Goal: Learn about a topic

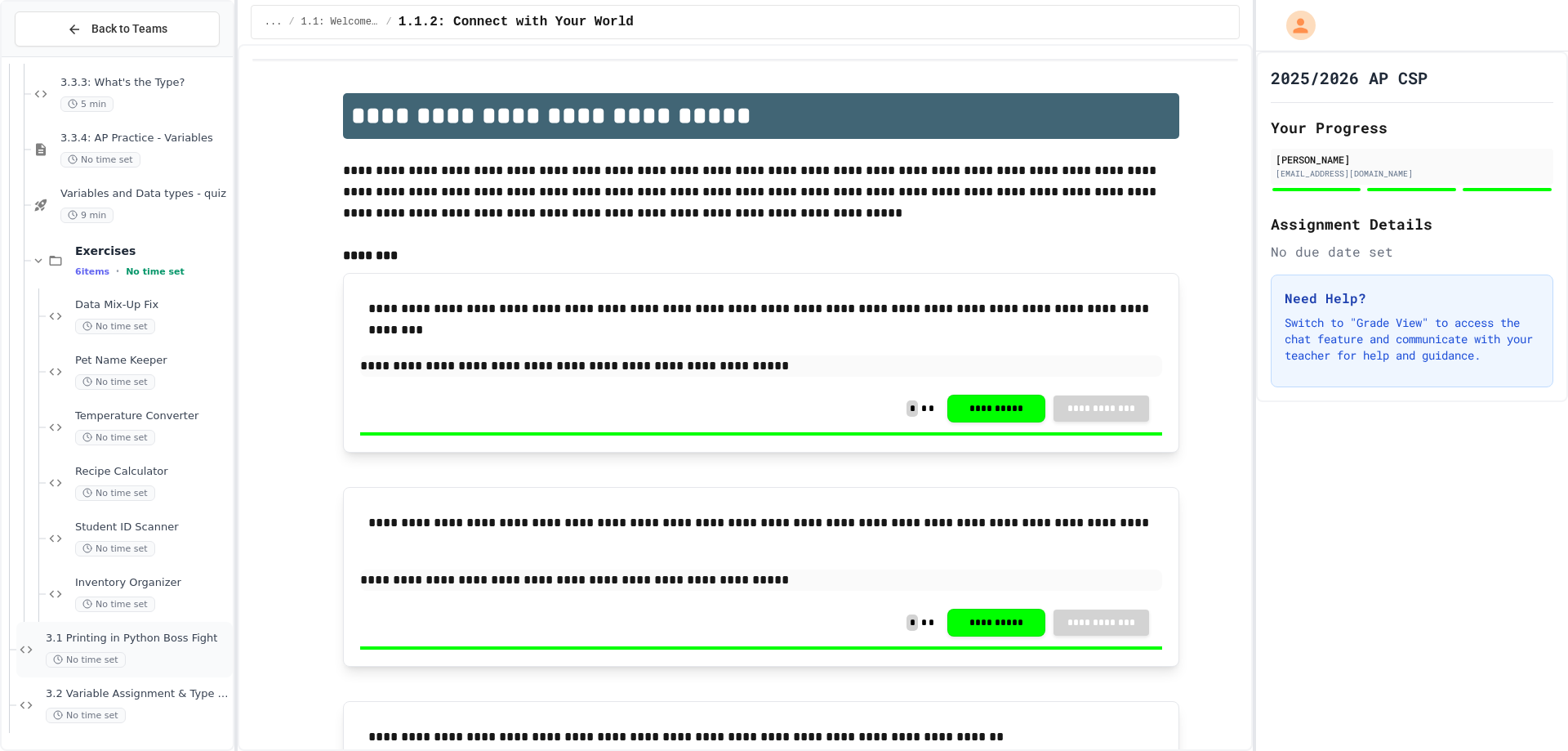
click at [153, 643] on span "3.1 Printing in Python Boss Fight" at bounding box center [137, 638] width 183 height 14
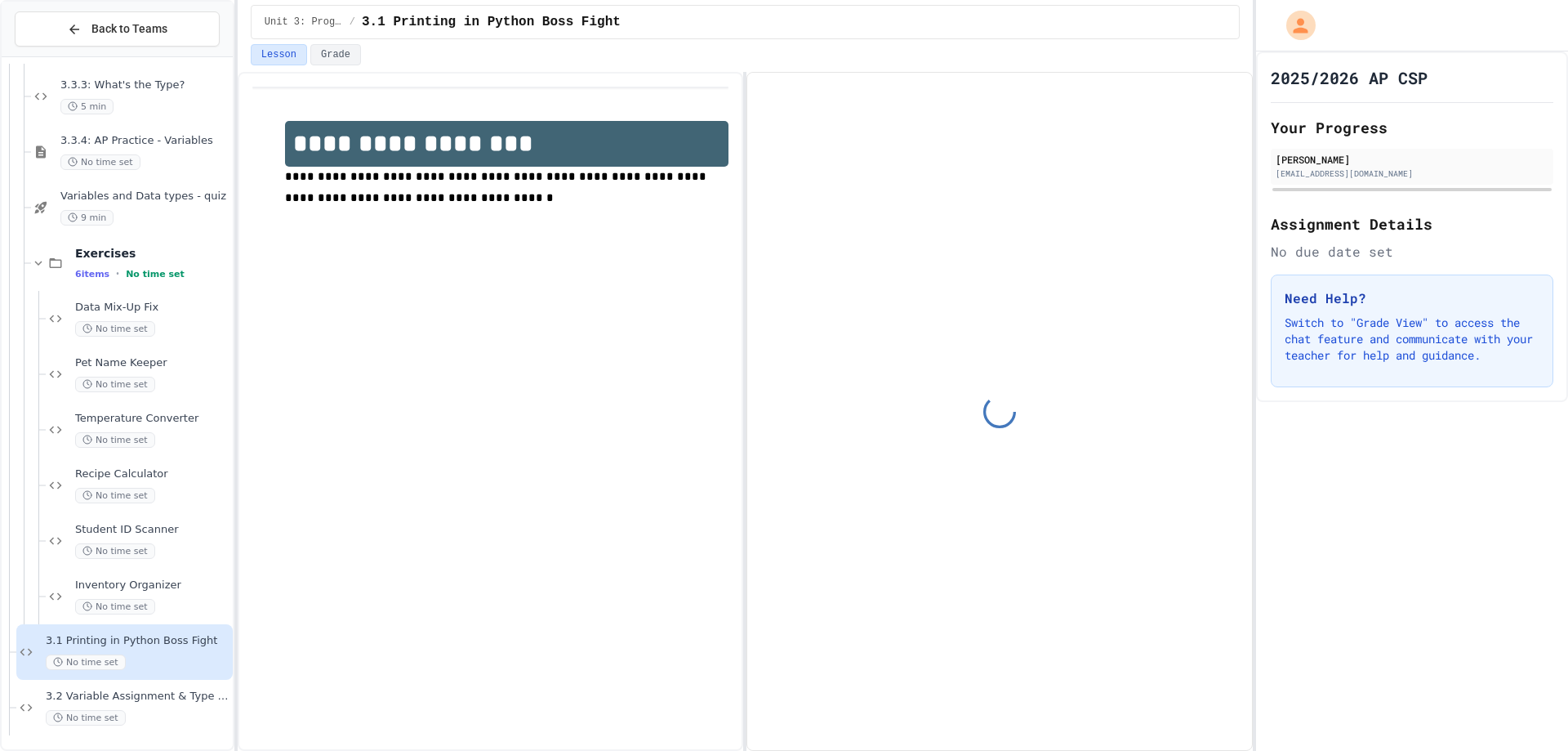
scroll to position [1507, 0]
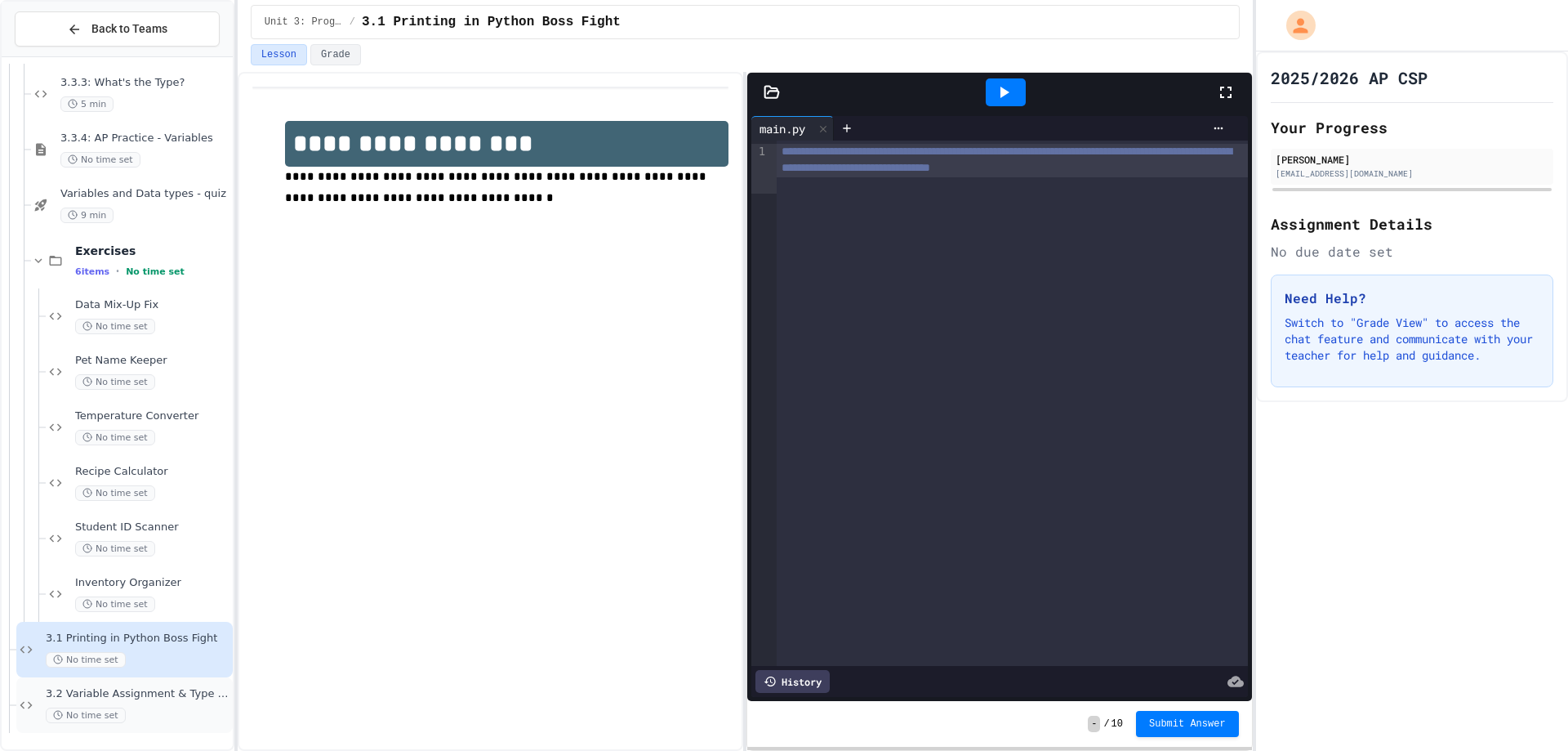
click at [163, 713] on div "No time set" at bounding box center [137, 715] width 183 height 15
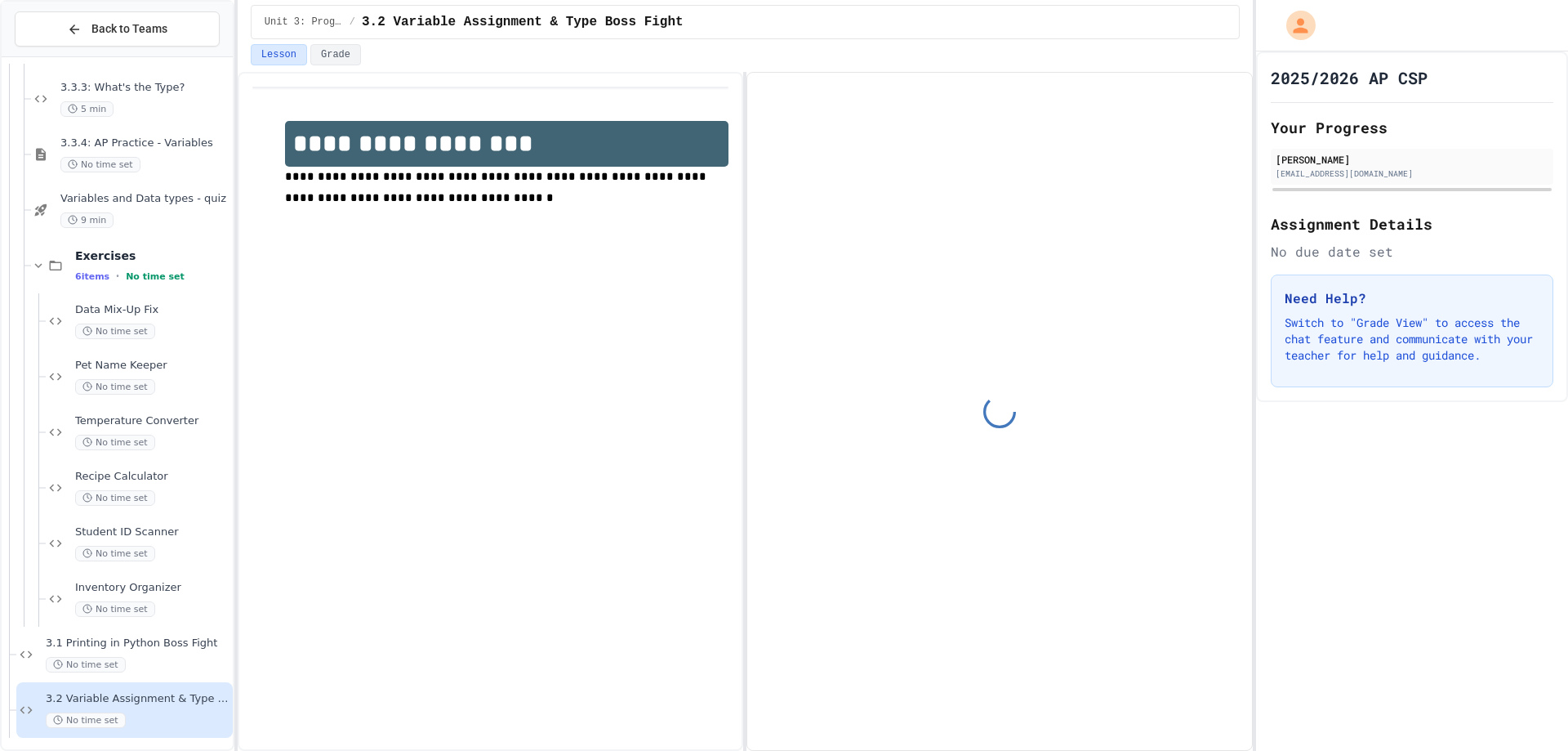
scroll to position [1507, 0]
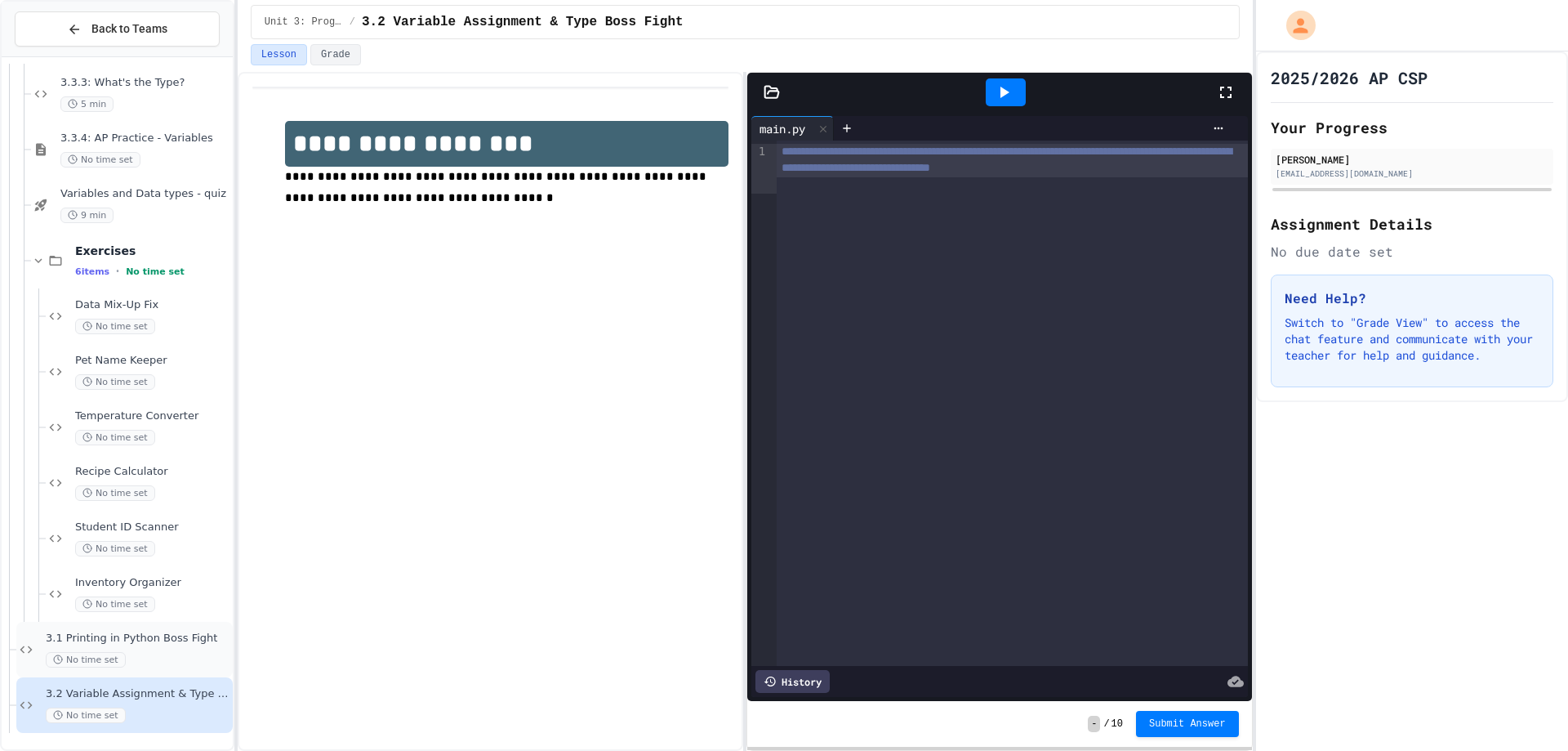
click at [117, 635] on span "3.1 Printing in Python Boss Fight" at bounding box center [137, 638] width 183 height 14
